Goal: Task Accomplishment & Management: Complete application form

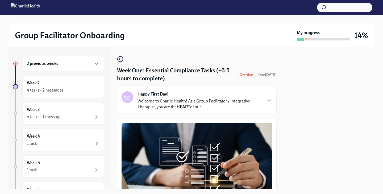
scroll to position [1283, 0]
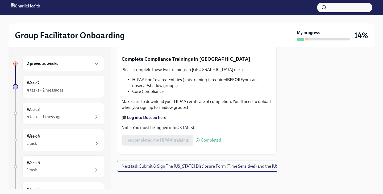
click at [191, 166] on span "Next task : Submit & Sign The [US_STATE] Disclosure Form (Time Sensitive!) and …" at bounding box center [224, 165] width 207 height 5
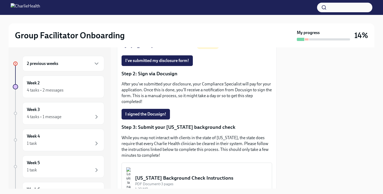
scroll to position [9, 0]
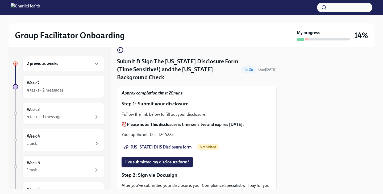
click at [178, 122] on strong "Please note: This disclosure is time sensitve and expires [DATE]." at bounding box center [185, 124] width 117 height 5
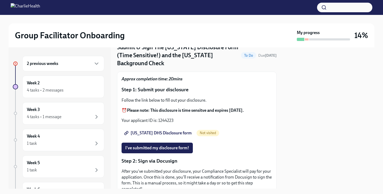
scroll to position [23, 0]
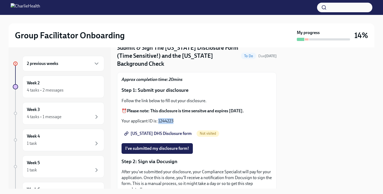
drag, startPoint x: 175, startPoint y: 115, endPoint x: 158, endPoint y: 114, distance: 16.8
click at [158, 118] on p "Your applicant ID is: 1244223" at bounding box center [196, 121] width 150 height 6
copy p "1244223"
click at [157, 146] on span "I've submitted my disclosure form!" at bounding box center [157, 148] width 64 height 5
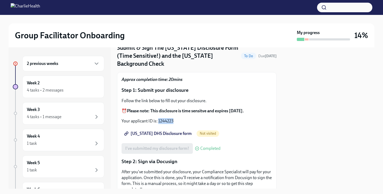
click at [166, 131] on span "[US_STATE] DHS Disclosure form" at bounding box center [158, 133] width 66 height 5
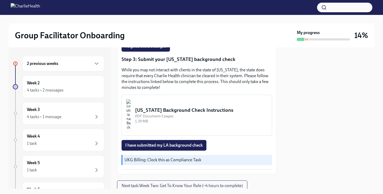
scroll to position [190, 0]
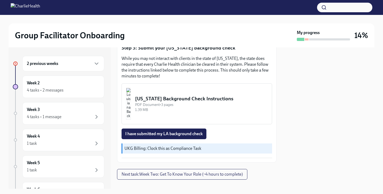
click at [216, 95] on div "[US_STATE] Background Check Instructions" at bounding box center [201, 98] width 132 height 7
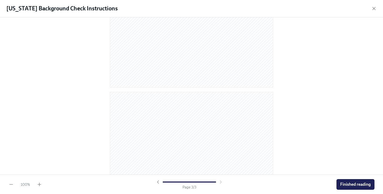
scroll to position [0, 0]
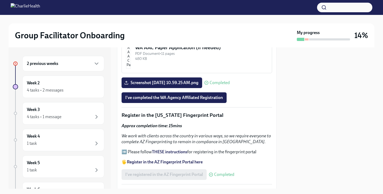
scroll to position [560, 0]
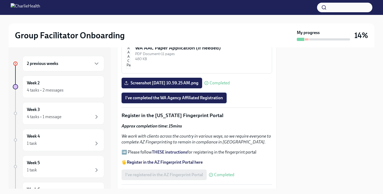
click at [145, 96] on span "I've completed the WA Agency Affiliated Registration" at bounding box center [174, 97] width 98 height 5
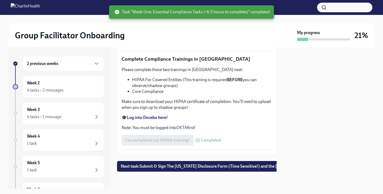
scroll to position [1283, 0]
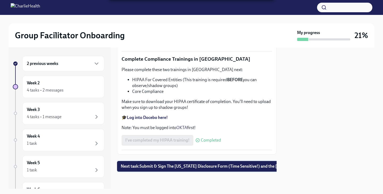
click at [144, 169] on button "Next task : Submit & Sign The [US_STATE] Disclosure Form (Time Sensitive!) and …" at bounding box center [226, 166] width 219 height 11
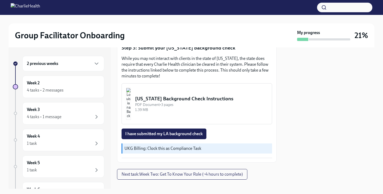
scroll to position [189, 0]
click at [196, 95] on div "[US_STATE] Background Check Instructions" at bounding box center [201, 98] width 132 height 7
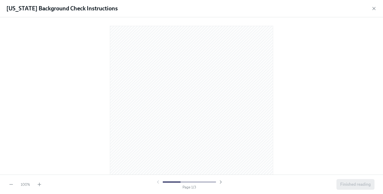
scroll to position [24, 0]
click at [374, 9] on icon "button" at bounding box center [373, 8] width 5 height 5
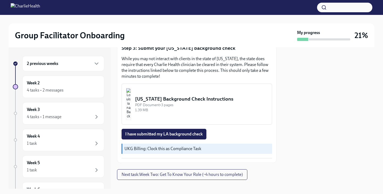
scroll to position [190, 0]
click at [159, 169] on button "Next task : Week Two: Get To Know Your Role (~4 hours to complete)" at bounding box center [182, 174] width 130 height 11
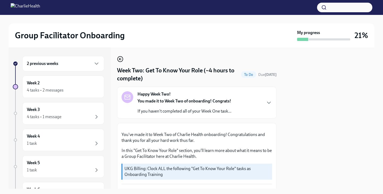
click at [119, 60] on icon "button" at bounding box center [120, 59] width 6 height 6
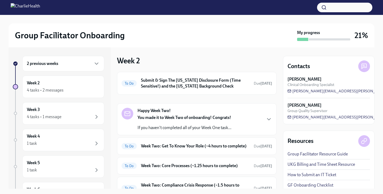
click at [90, 66] on div "2 previous weeks" at bounding box center [63, 63] width 73 height 6
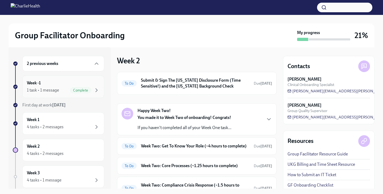
click at [57, 89] on div "1 task • 1 message" at bounding box center [43, 90] width 32 height 6
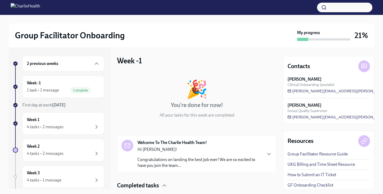
scroll to position [40, 0]
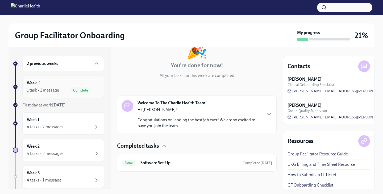
click at [62, 91] on div "1 task • 1 message Complete" at bounding box center [63, 90] width 73 height 6
click at [47, 91] on div "1 task • 1 message" at bounding box center [43, 90] width 32 height 6
click at [42, 122] on div "Week 1 4 tasks • 2 messages" at bounding box center [63, 123] width 73 height 13
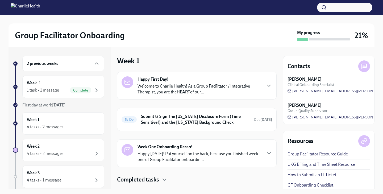
click at [182, 83] on p "Welcome to Charlie Health! As a Group Facilitator / Integrative Therapist, you …" at bounding box center [199, 89] width 124 height 12
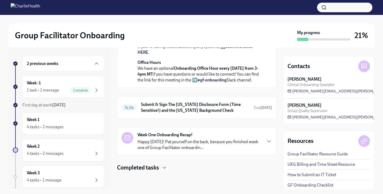
scroll to position [250, 0]
click at [166, 136] on strong "Week One Onboarding Recap!" at bounding box center [164, 135] width 55 height 6
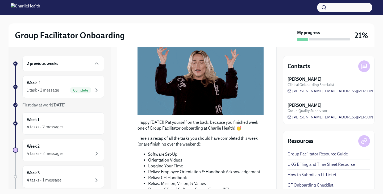
scroll to position [516, 0]
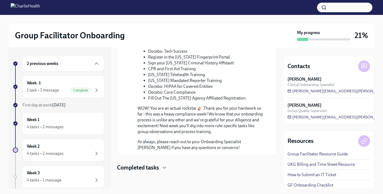
click at [154, 166] on h4 "Completed tasks" at bounding box center [138, 167] width 42 height 8
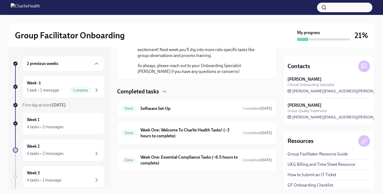
scroll to position [592, 0]
click at [62, 157] on div "Week 2 4 tasks • 2 messages" at bounding box center [63, 150] width 82 height 22
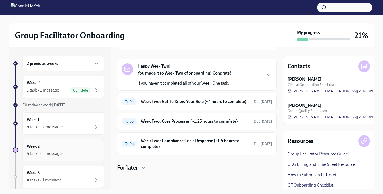
scroll to position [50, 0]
click at [140, 98] on div "To Do Week Two: Get To Know Your Role (~4 hours to complete) Due [DATE]" at bounding box center [196, 101] width 150 height 9
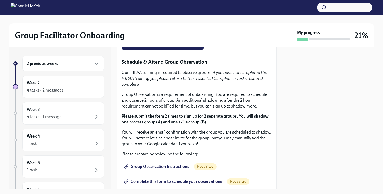
scroll to position [272, 0]
drag, startPoint x: 194, startPoint y: 77, endPoint x: 120, endPoint y: 77, distance: 74.2
click at [120, 77] on div "You've made it to Week Two of Charlie Health onboarding! Congratulations and th…" at bounding box center [196, 80] width 159 height 459
copy p "[URL][DOMAIN_NAME]"
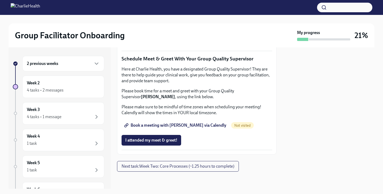
scroll to position [540, 0]
click at [173, 126] on span "Book a meeting with [PERSON_NAME] via Calendly" at bounding box center [175, 125] width 101 height 5
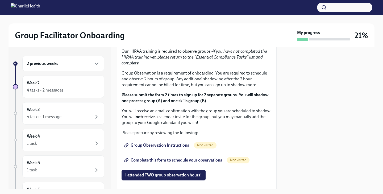
scroll to position [294, 0]
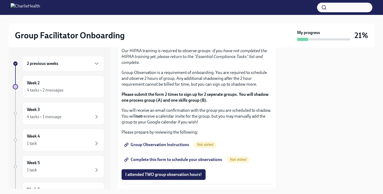
click at [168, 2] on strong "Click here to access your Docebo!" at bounding box center [157, -1] width 61 height 5
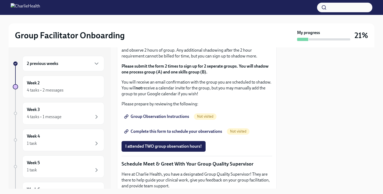
scroll to position [323, 0]
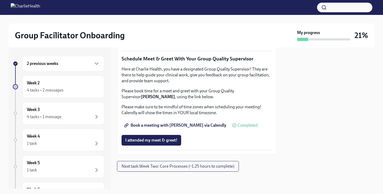
scroll to position [439, 0]
click at [147, 29] on span "Complete this form to schedule your observations" at bounding box center [173, 26] width 97 height 5
click at [144, 168] on span "Next task : Week Two: Core Processes (~1.25 hours to complete)" at bounding box center [177, 165] width 113 height 5
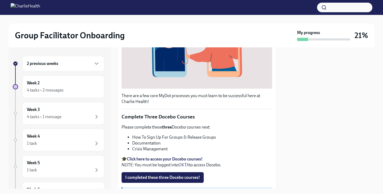
scroll to position [191, 0]
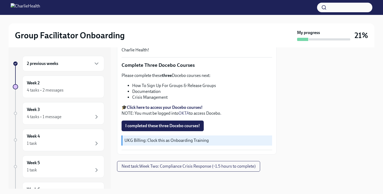
click at [159, 127] on span "I completed these three Docebo courses!" at bounding box center [162, 125] width 75 height 5
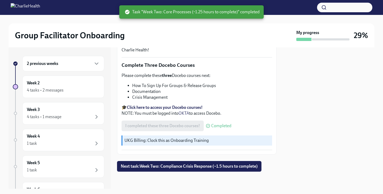
click at [172, 108] on strong "Click here to access your Docebo courses!" at bounding box center [165, 107] width 76 height 5
